Goal: Transaction & Acquisition: Purchase product/service

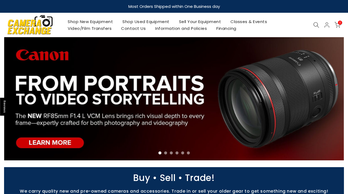
click at [326, 25] on icon at bounding box center [326, 25] width 6 height 6
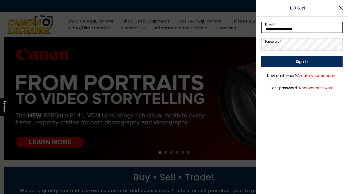
type input "**********"
click at [302, 63] on button "Sign In" at bounding box center [301, 61] width 81 height 11
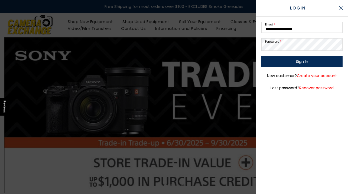
click at [322, 63] on button "Sign In" at bounding box center [301, 61] width 81 height 11
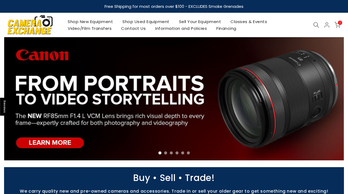
select select "*********"
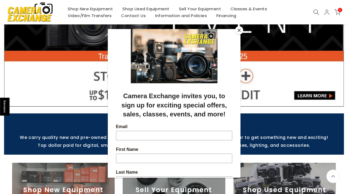
scroll to position [87, 0]
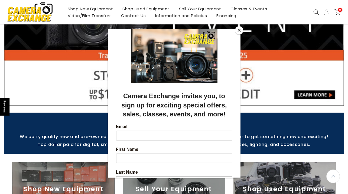
click at [238, 30] on button "Close" at bounding box center [239, 30] width 8 height 8
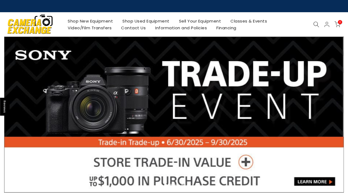
scroll to position [0, 0]
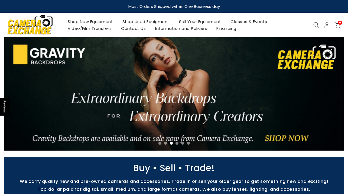
click at [150, 21] on link "Shop Used Equipment" at bounding box center [146, 21] width 57 height 7
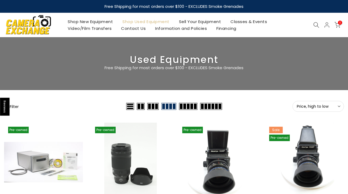
select select "*********"
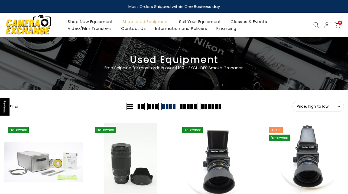
click at [16, 105] on button "Filter" at bounding box center [11, 105] width 15 height 5
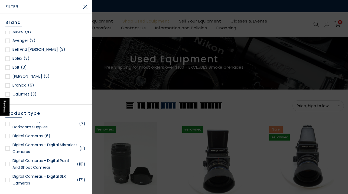
scroll to position [194, 0]
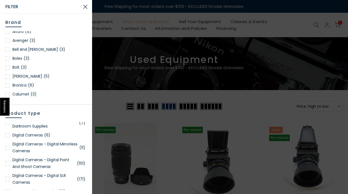
click at [8, 147] on div at bounding box center [7, 147] width 4 height 4
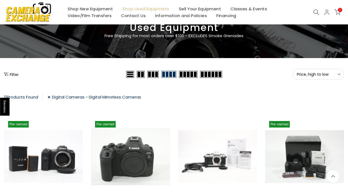
scroll to position [27, 0]
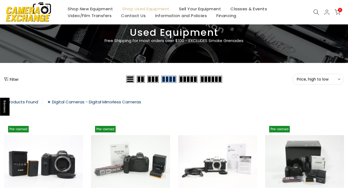
click at [320, 80] on span "Price, high to low" at bounding box center [318, 79] width 43 height 5
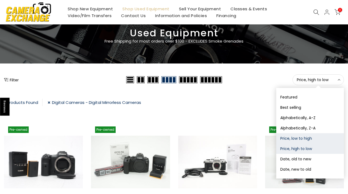
click at [302, 138] on button "Price, low to high" at bounding box center [310, 138] width 68 height 10
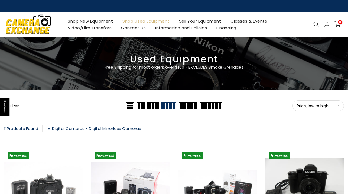
click at [13, 103] on button "Filter" at bounding box center [11, 105] width 15 height 5
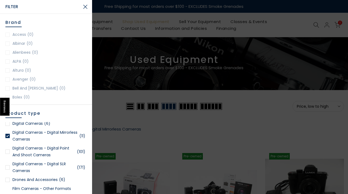
scroll to position [204, 0]
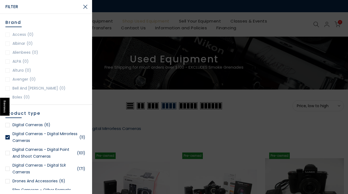
click at [41, 165] on link "Digital Cameras - Digital SLR Cameras (171)" at bounding box center [45, 169] width 81 height 14
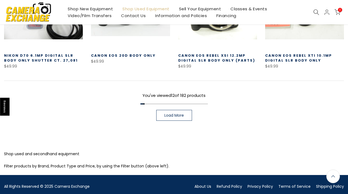
scroll to position [398, 0]
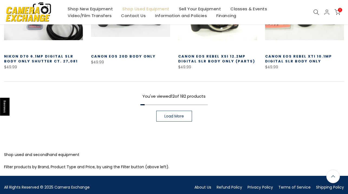
click at [171, 116] on span "Load More" at bounding box center [173, 116] width 19 height 4
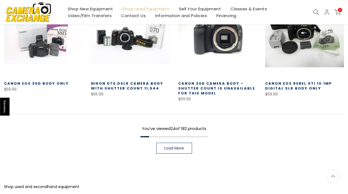
scroll to position [695, 0]
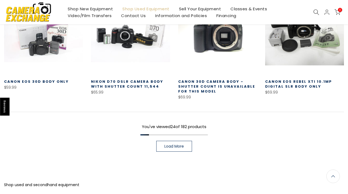
click at [174, 147] on span "Load More" at bounding box center [173, 146] width 19 height 4
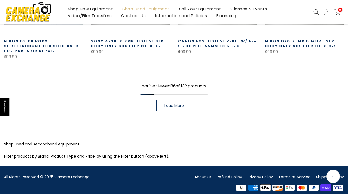
scroll to position [1073, 0]
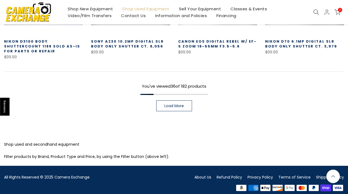
click at [171, 104] on span "Load More" at bounding box center [173, 106] width 19 height 4
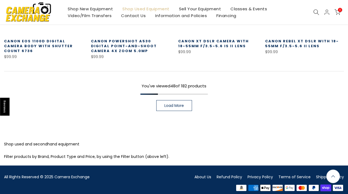
scroll to position [1410, 0]
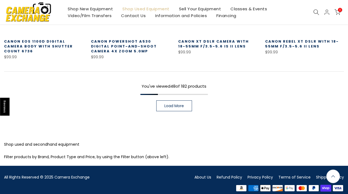
click at [177, 104] on link "Load More" at bounding box center [174, 105] width 36 height 11
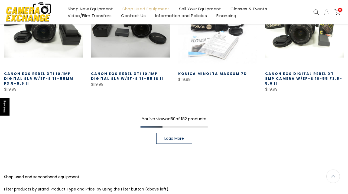
scroll to position [1716, 0]
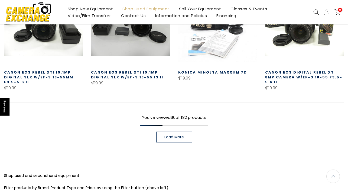
click at [183, 135] on span "Load More" at bounding box center [173, 137] width 19 height 4
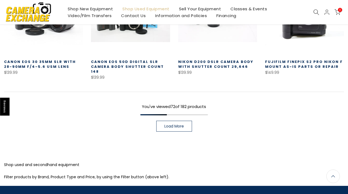
scroll to position [2062, 0]
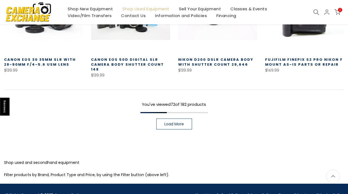
click at [178, 122] on span "Load More" at bounding box center [173, 124] width 19 height 4
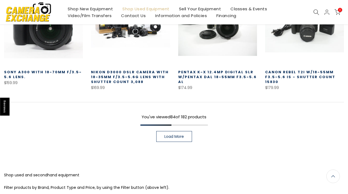
scroll to position [2389, 0]
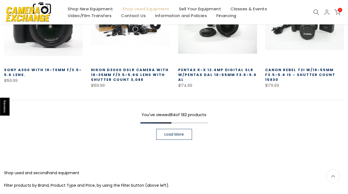
click at [175, 132] on span "Load More" at bounding box center [173, 134] width 19 height 4
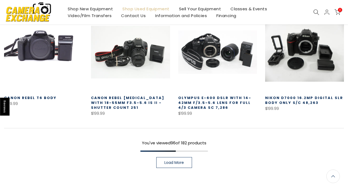
scroll to position [2709, 0]
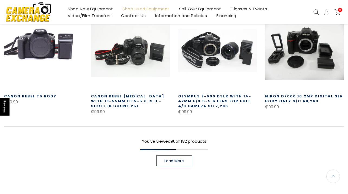
click at [175, 159] on span "Load More" at bounding box center [173, 161] width 19 height 4
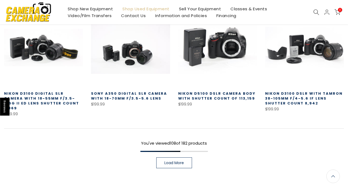
scroll to position [3045, 0]
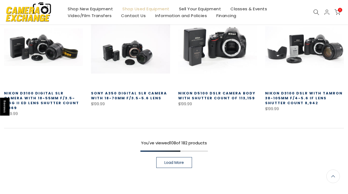
click at [175, 160] on span "Load More" at bounding box center [173, 162] width 19 height 4
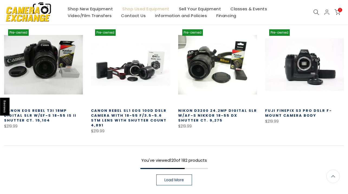
scroll to position [3376, 0]
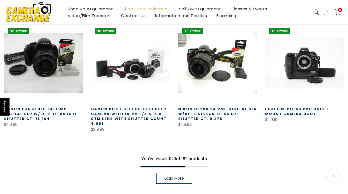
click at [175, 176] on span "Load More" at bounding box center [173, 178] width 19 height 4
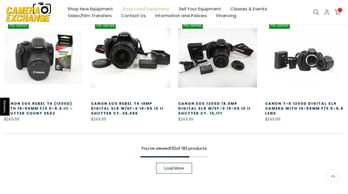
scroll to position [3724, 0]
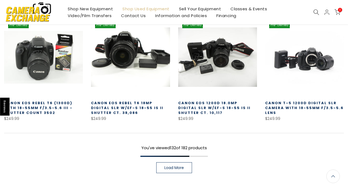
click at [175, 165] on span "Load More" at bounding box center [173, 167] width 19 height 4
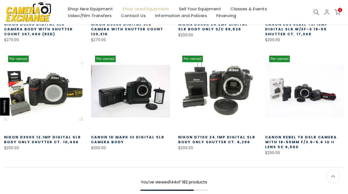
scroll to position [4033, 0]
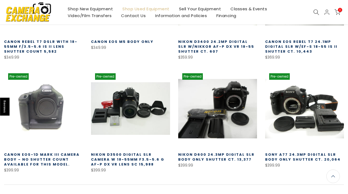
scroll to position [4353, 0]
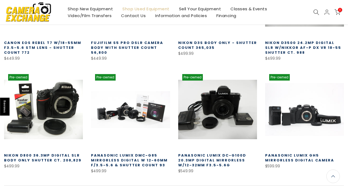
scroll to position [4692, 0]
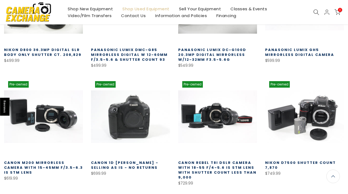
scroll to position [4796, 0]
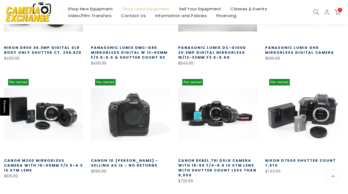
click at [215, 158] on link "Canon Rebel T8i DSLR Camera with 18-55 f/4-5.6 IS STM Lens with Shutter Count L…" at bounding box center [217, 168] width 78 height 20
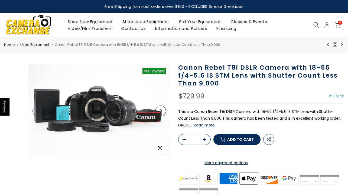
select select "*********"
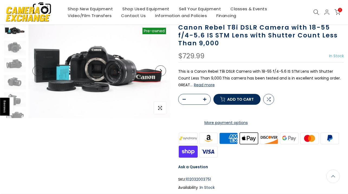
scroll to position [40, 0]
